Goal: Task Accomplishment & Management: Manage account settings

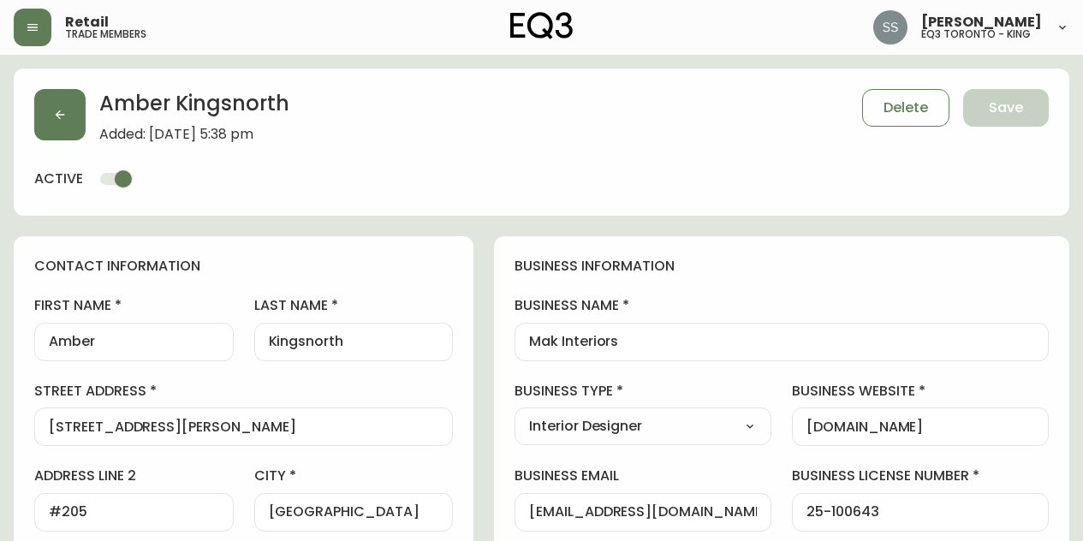
click at [61, 113] on icon "button" at bounding box center [60, 115] width 14 height 14
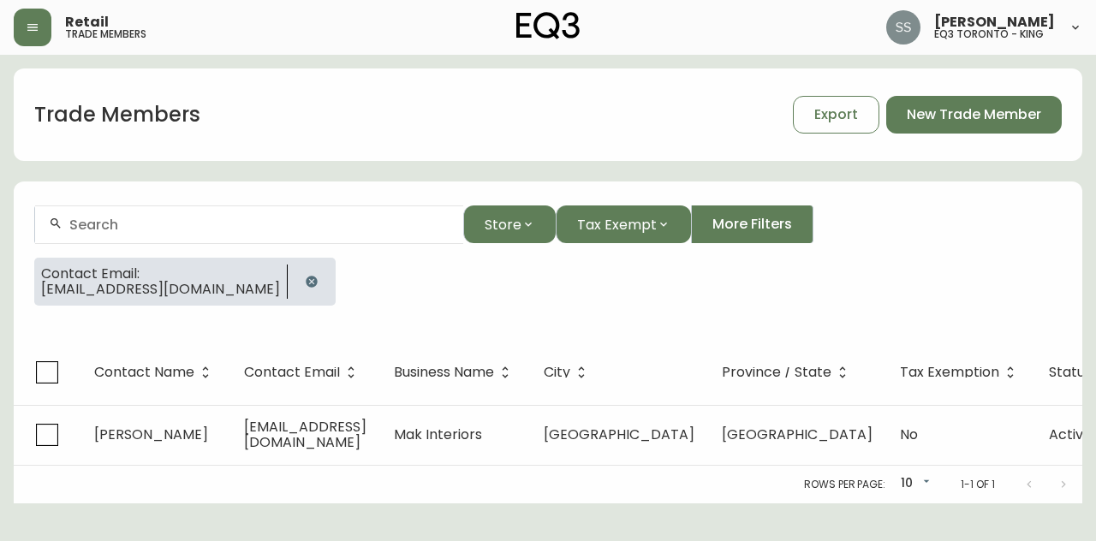
click at [306, 283] on icon "button" at bounding box center [311, 281] width 11 height 11
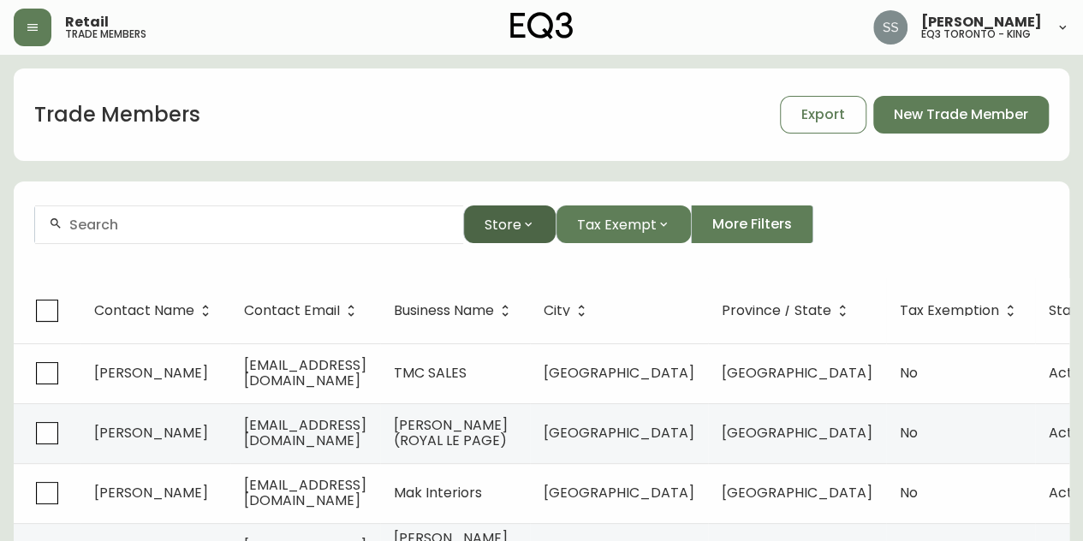
click at [536, 235] on button "Store" at bounding box center [509, 224] width 92 height 38
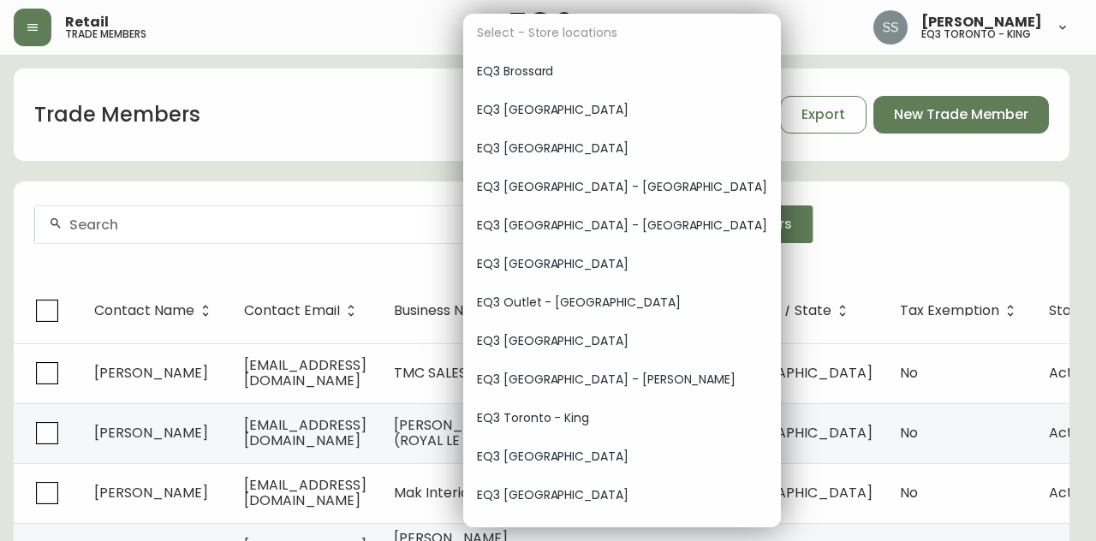
click at [570, 154] on span "EQ3 [GEOGRAPHIC_DATA]" at bounding box center [622, 149] width 290 height 18
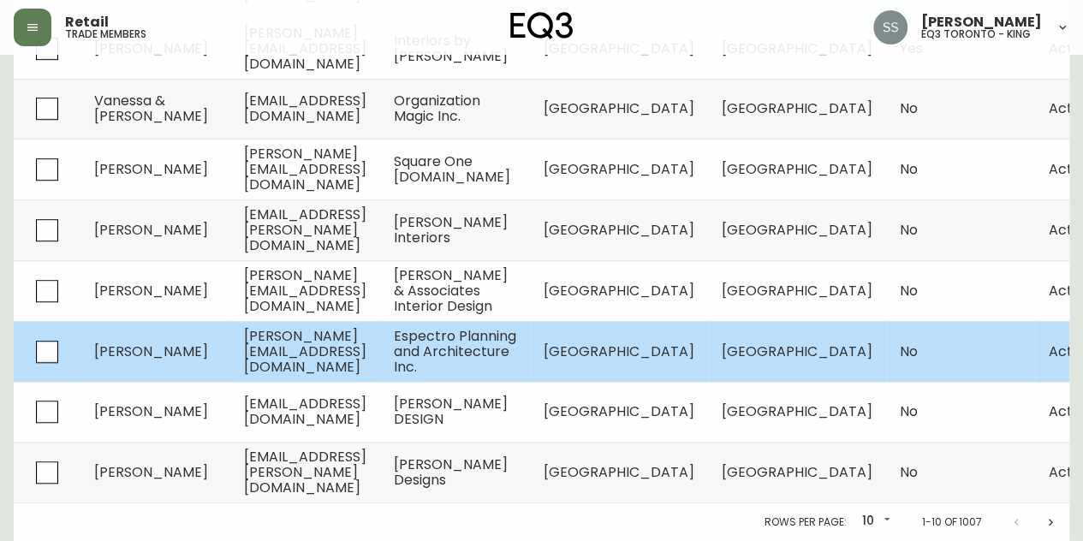
scroll to position [515, 0]
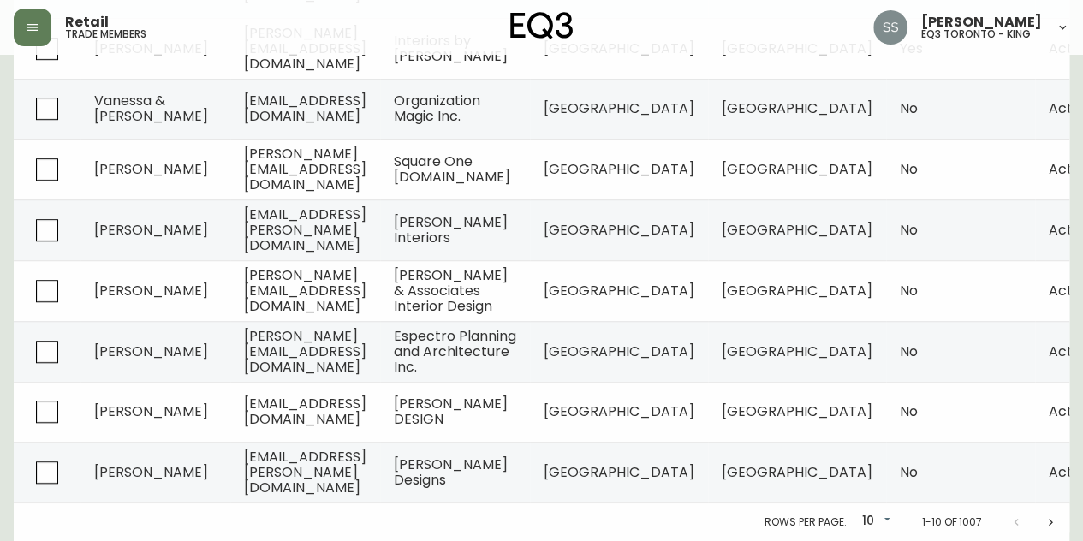
click at [1046, 523] on icon "Next page" at bounding box center [1050, 522] width 14 height 14
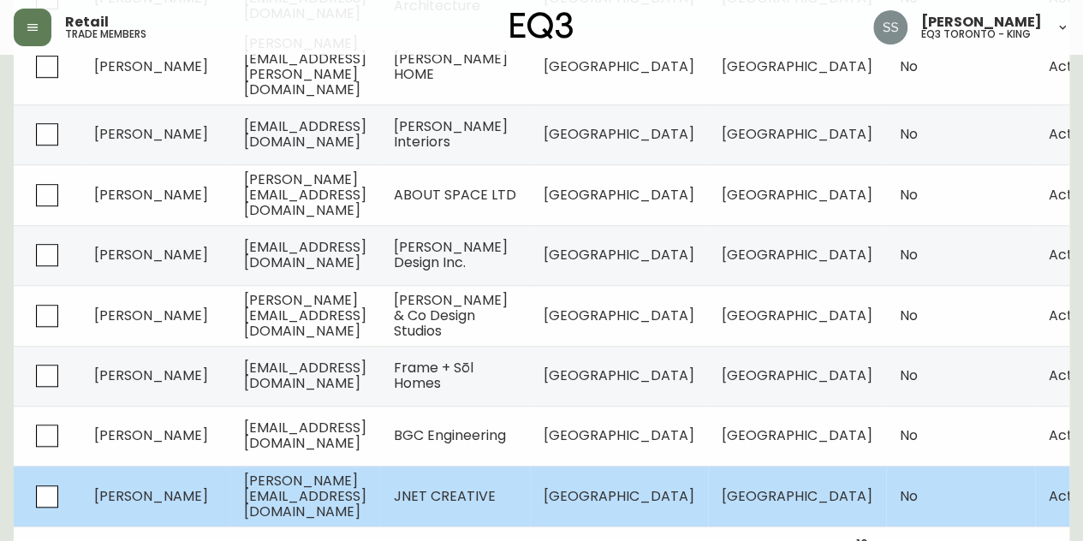
scroll to position [514, 0]
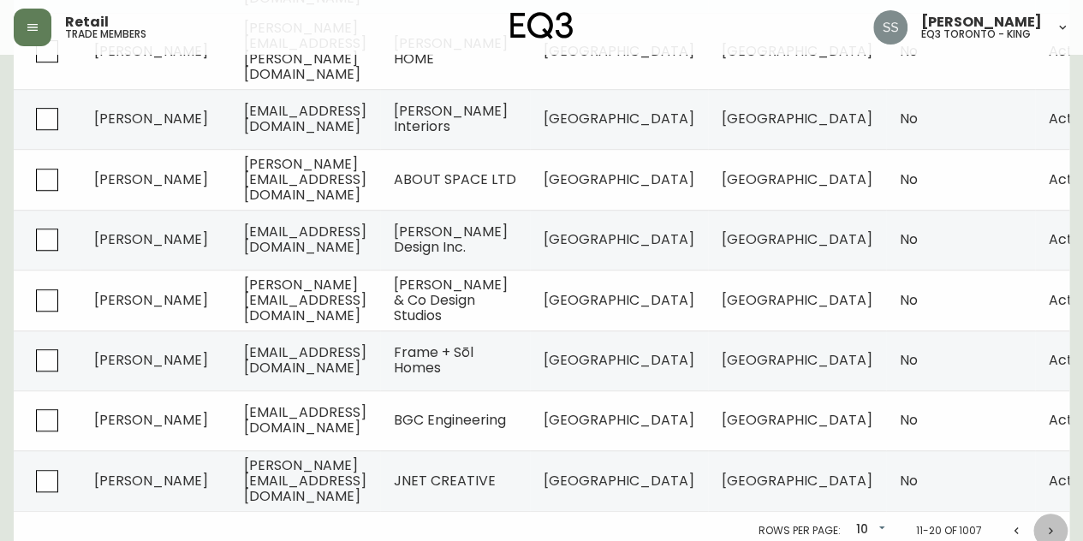
click at [1054, 524] on icon "Next page" at bounding box center [1050, 531] width 14 height 14
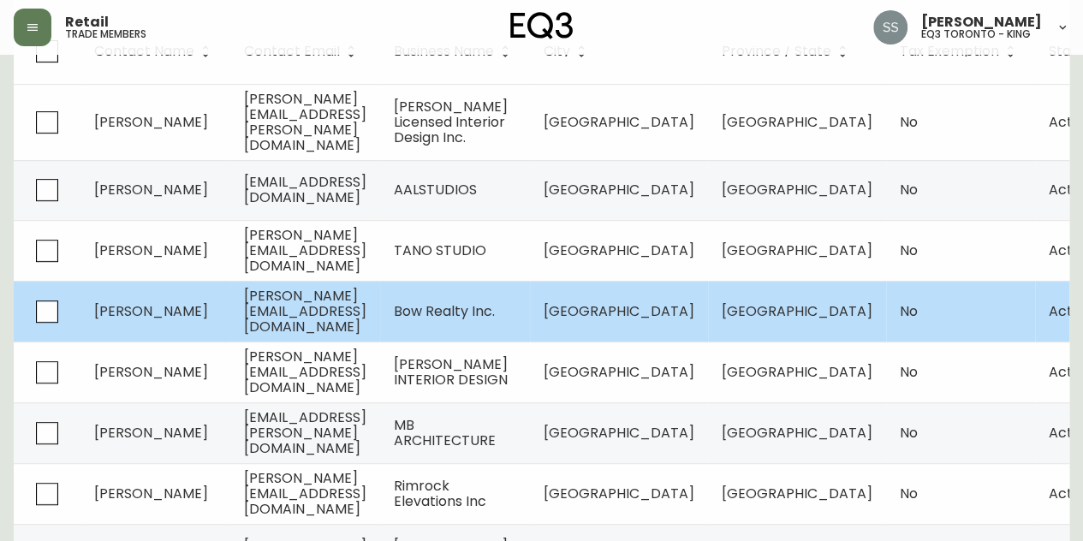
scroll to position [514, 0]
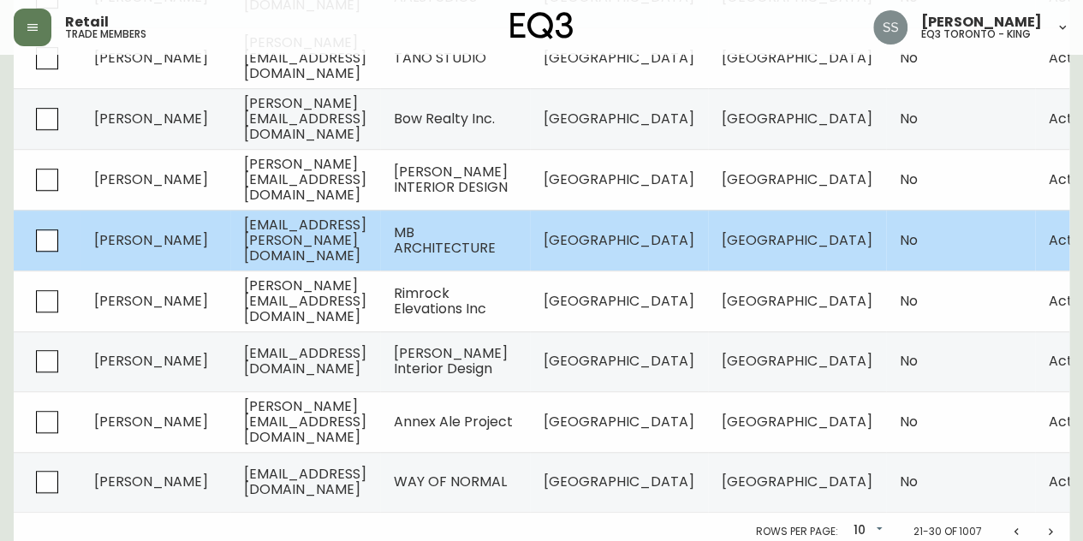
click at [762, 230] on span "[GEOGRAPHIC_DATA]" at bounding box center [797, 240] width 151 height 20
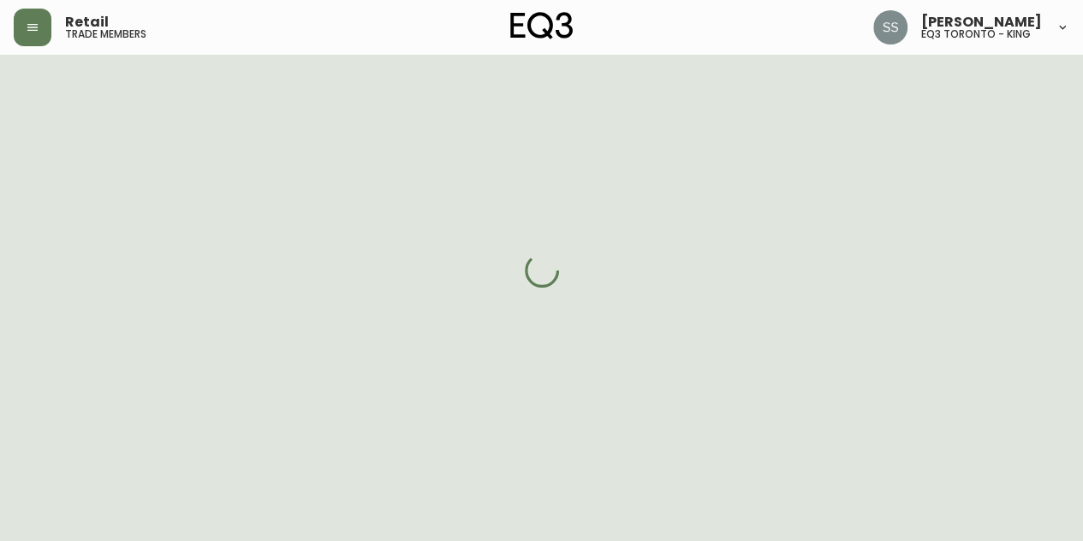
select select "BC"
select select "CA"
select select "CA_EN"
select select "Other"
select select "Architect"
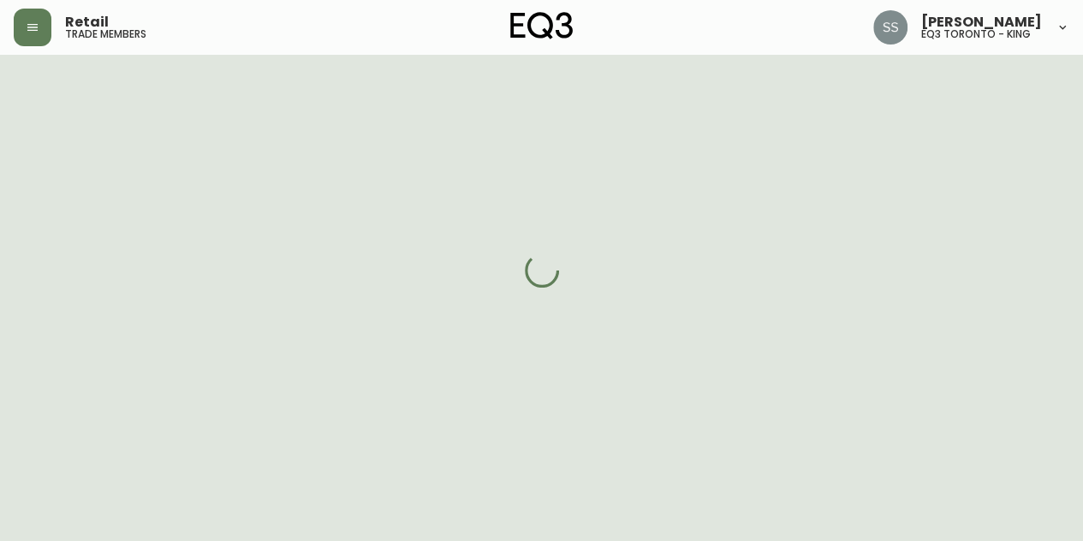
select select "cjw10z96m00006gs08l3o91tv"
select select "false"
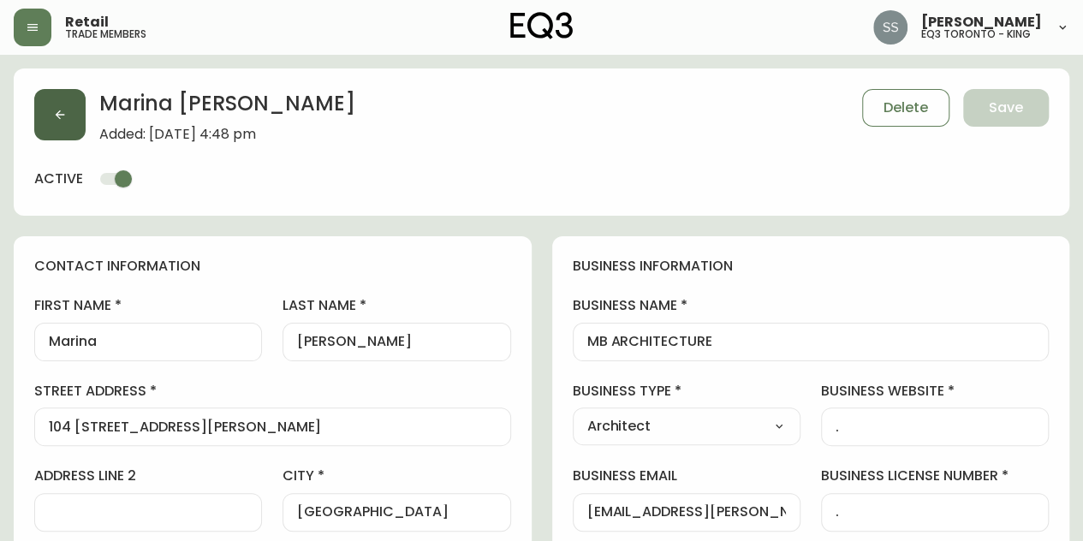
click at [66, 111] on icon "button" at bounding box center [60, 115] width 14 height 14
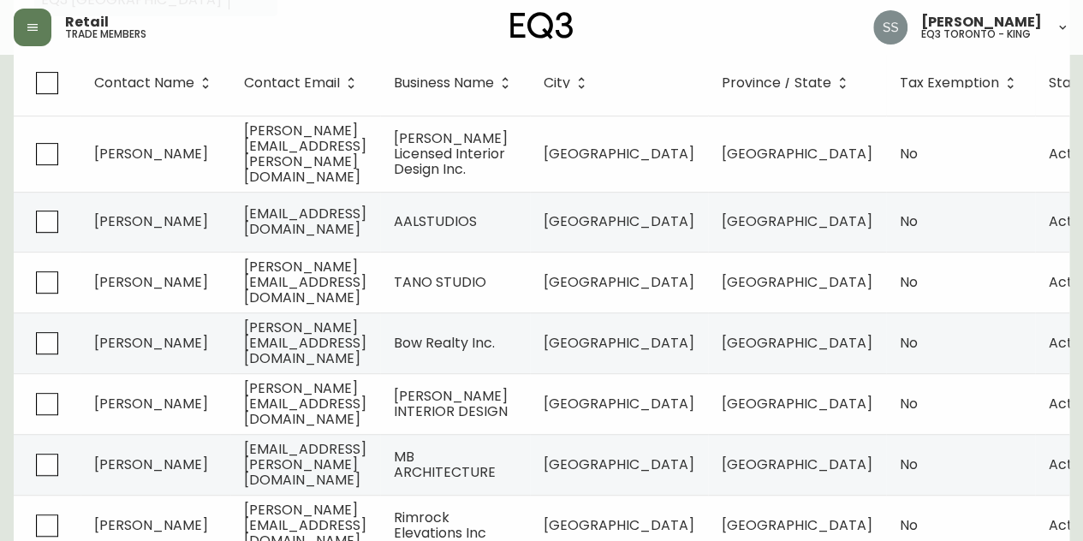
scroll to position [514, 0]
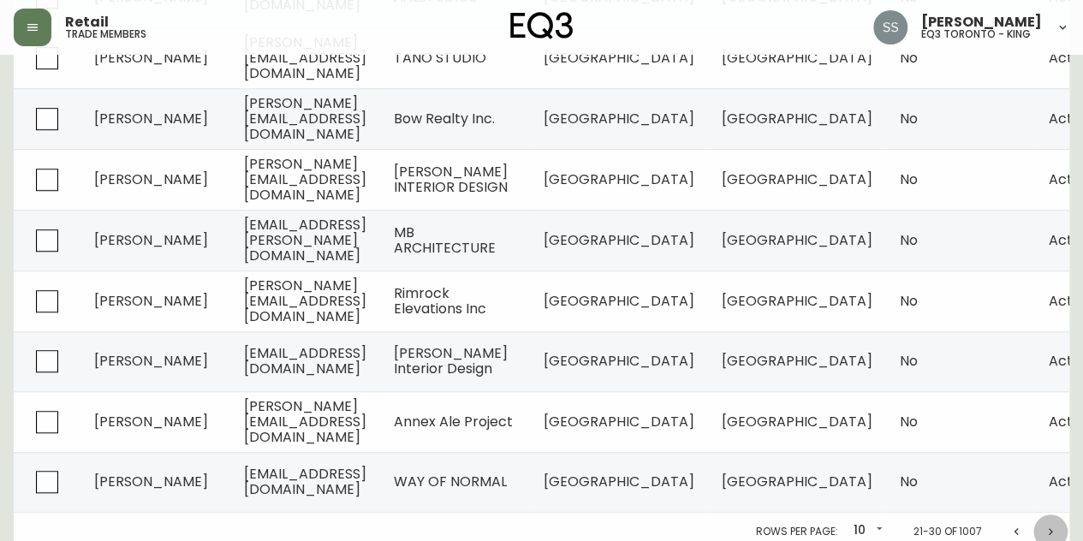
click at [1054, 525] on icon "Next page" at bounding box center [1050, 532] width 14 height 14
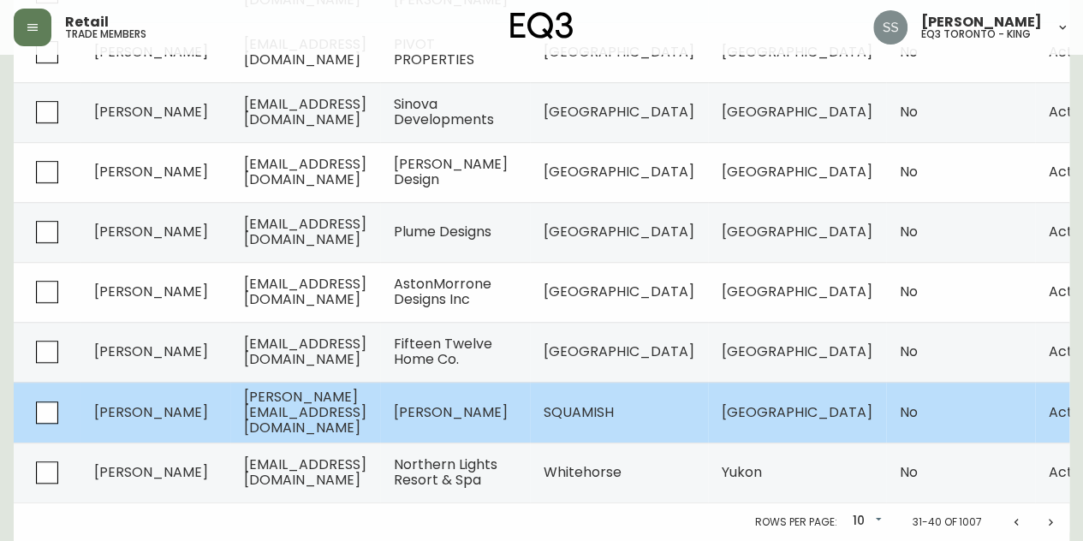
click at [813, 403] on span "[GEOGRAPHIC_DATA]" at bounding box center [797, 412] width 151 height 20
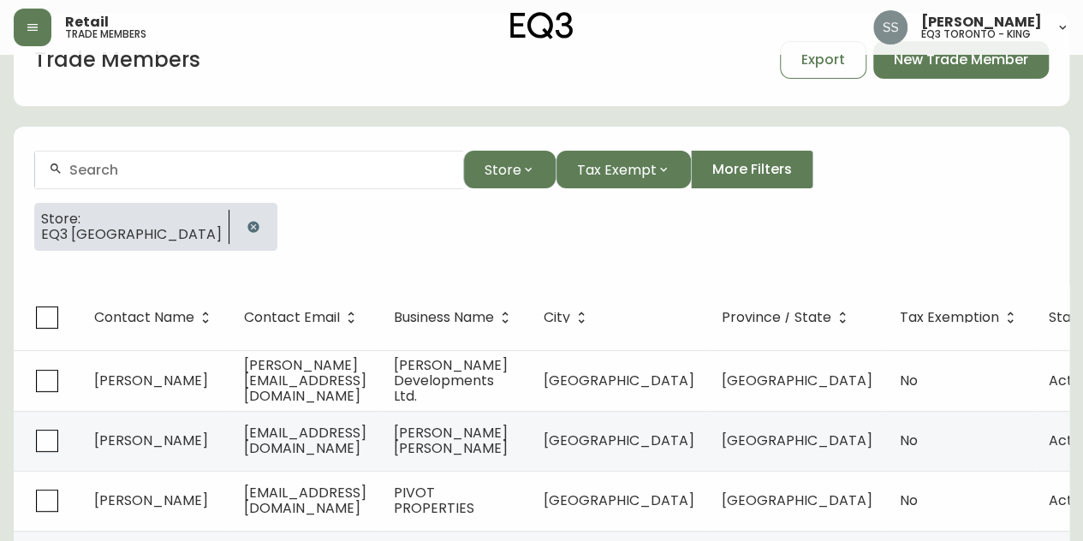
select select "BC"
select select "CA"
select select "CA_EN"
select select "Other"
select select "Interior Designer"
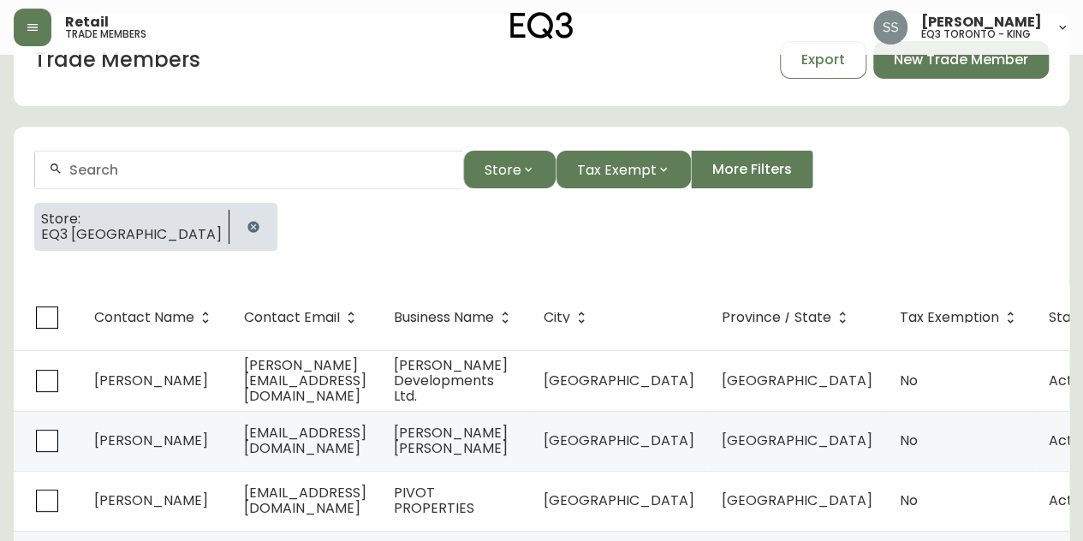
select select "false"
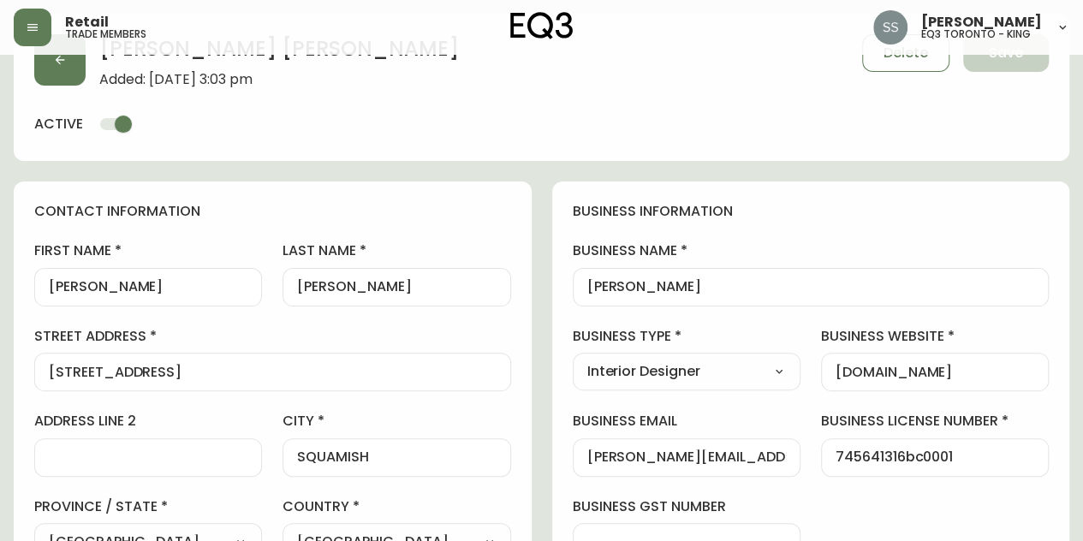
scroll to position [514, 0]
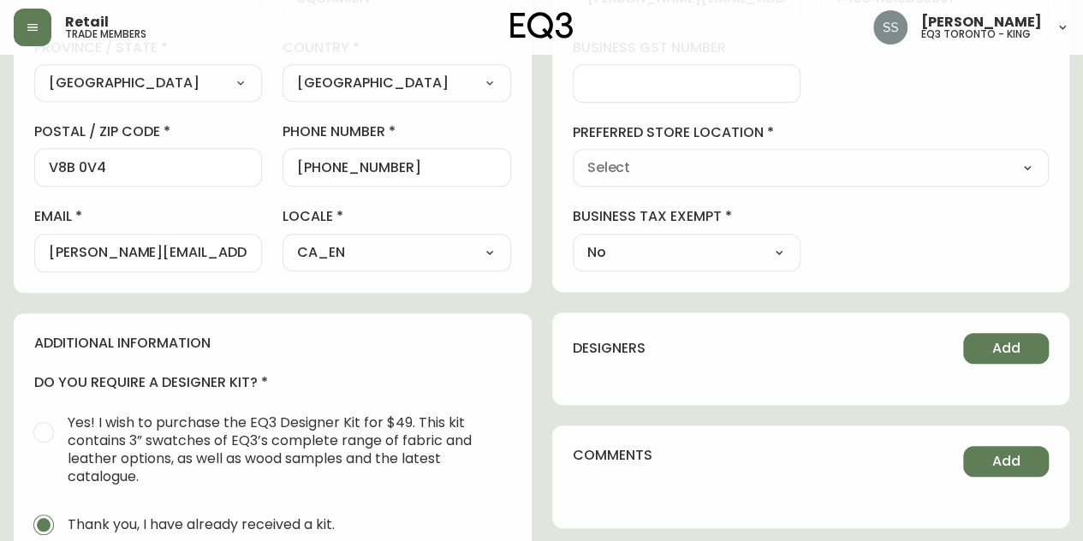
type input "EQ3 [GEOGRAPHIC_DATA]"
select select "cjw10z96m00006gs08l3o91tv"
click at [1037, 74] on div "business information business name [PERSON_NAME] business type Interior Designe…" at bounding box center [811, 7] width 518 height 569
